Goal: Check status: Check status

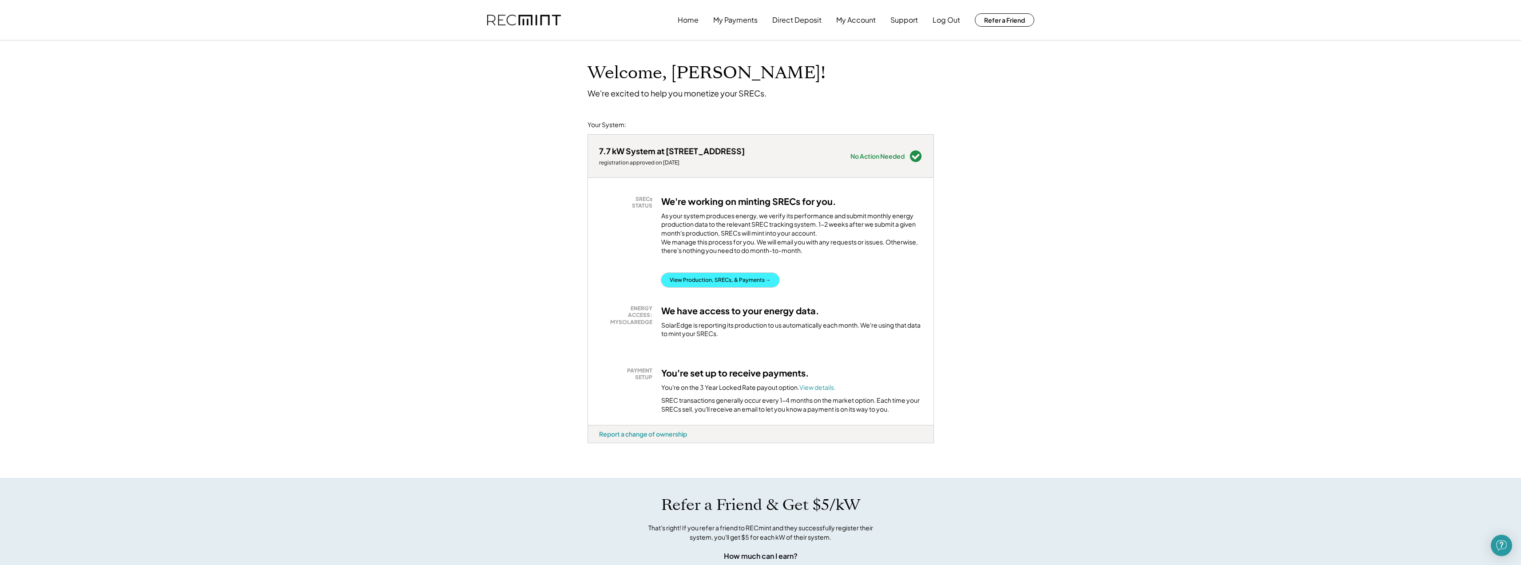
click at [756, 285] on button "View Production, SRECs, & Payments →" at bounding box center [720, 280] width 118 height 14
